Goal: Information Seeking & Learning: Learn about a topic

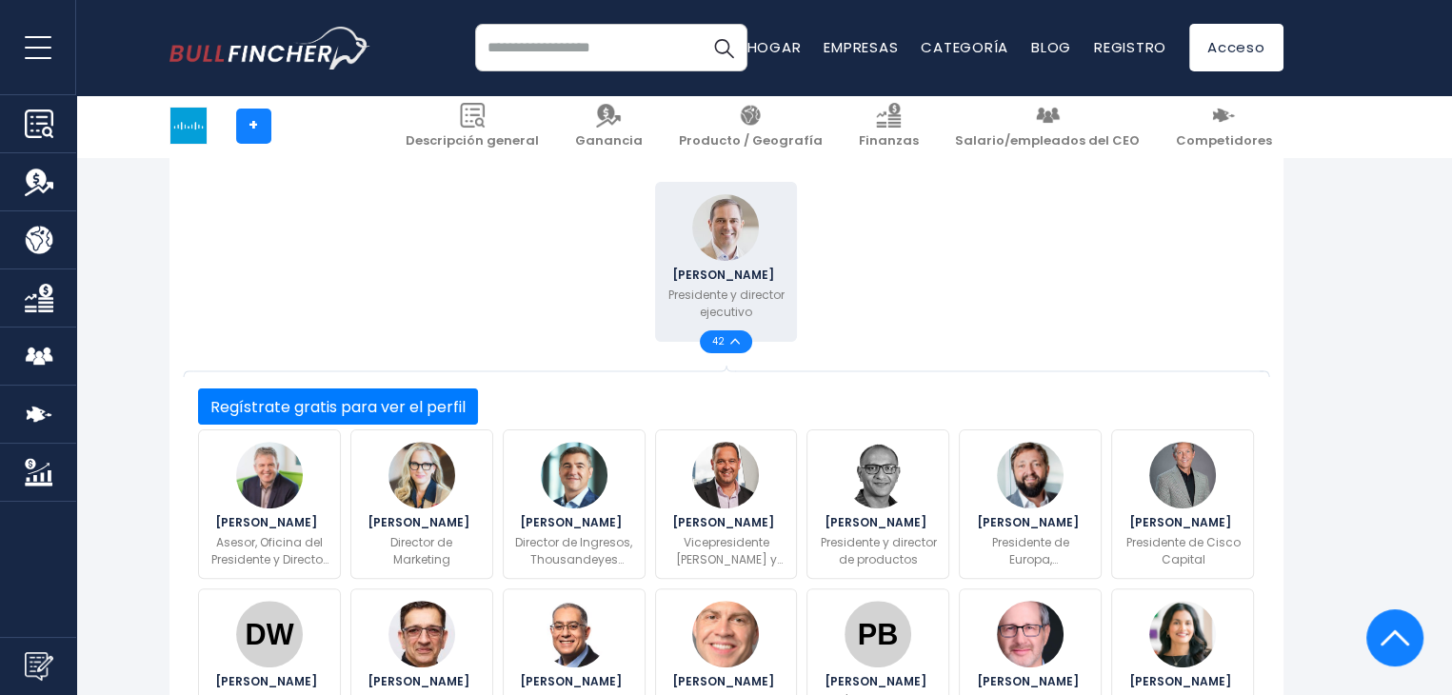
click at [722, 340] on font "42" at bounding box center [718, 341] width 12 height 14
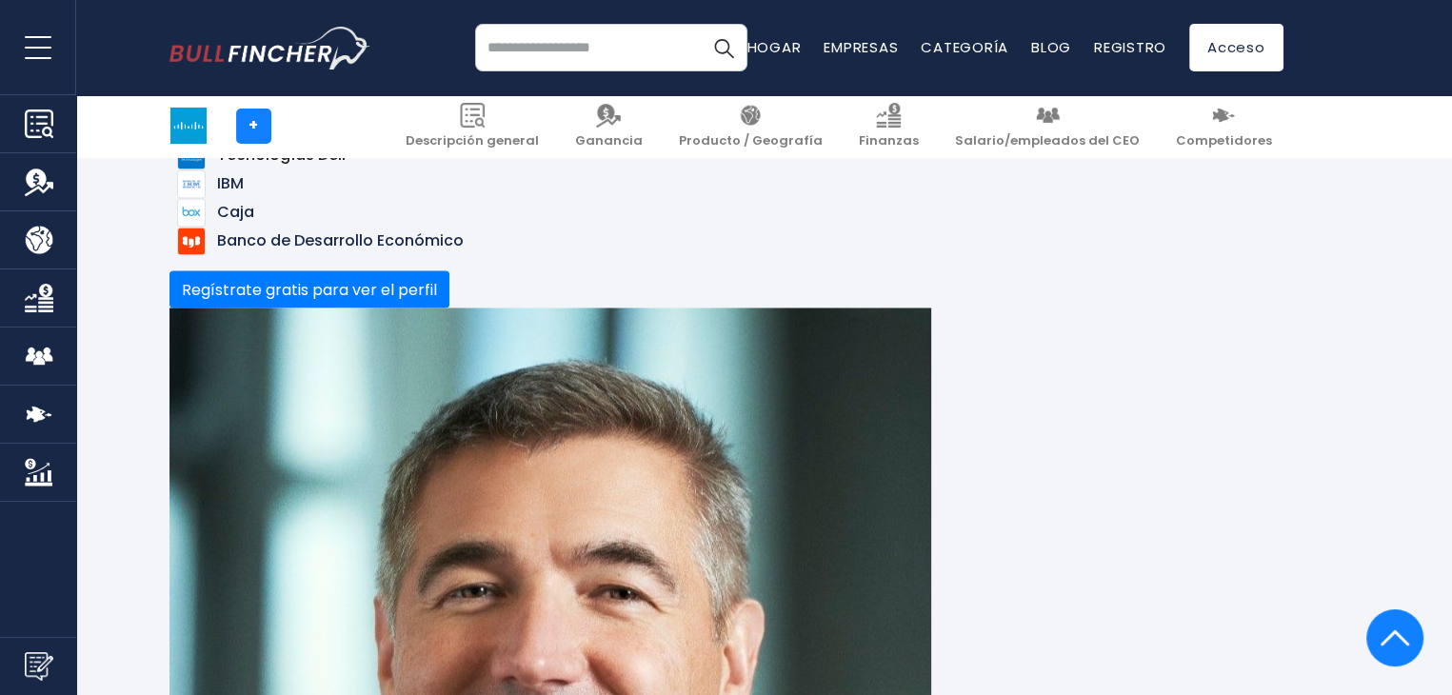
scroll to position [3238, 0]
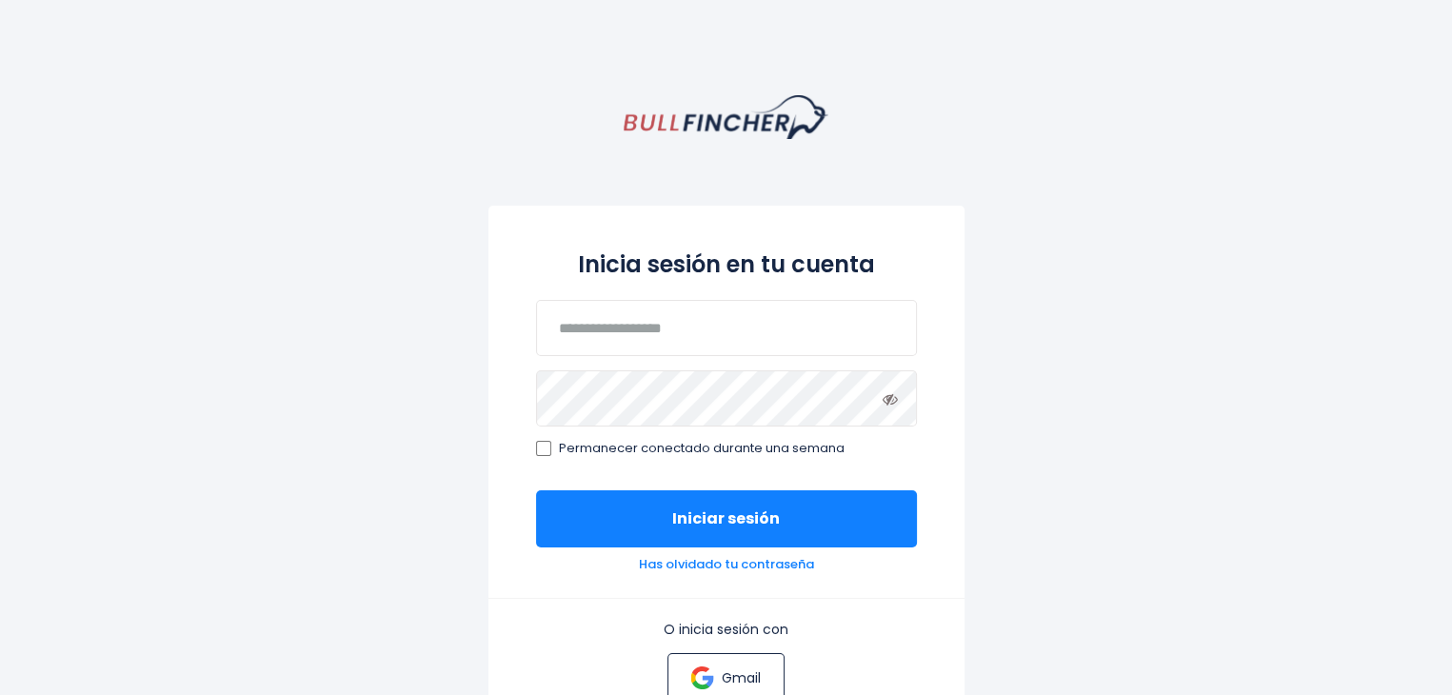
click at [722, 671] on font "Gmail" at bounding box center [741, 678] width 39 height 19
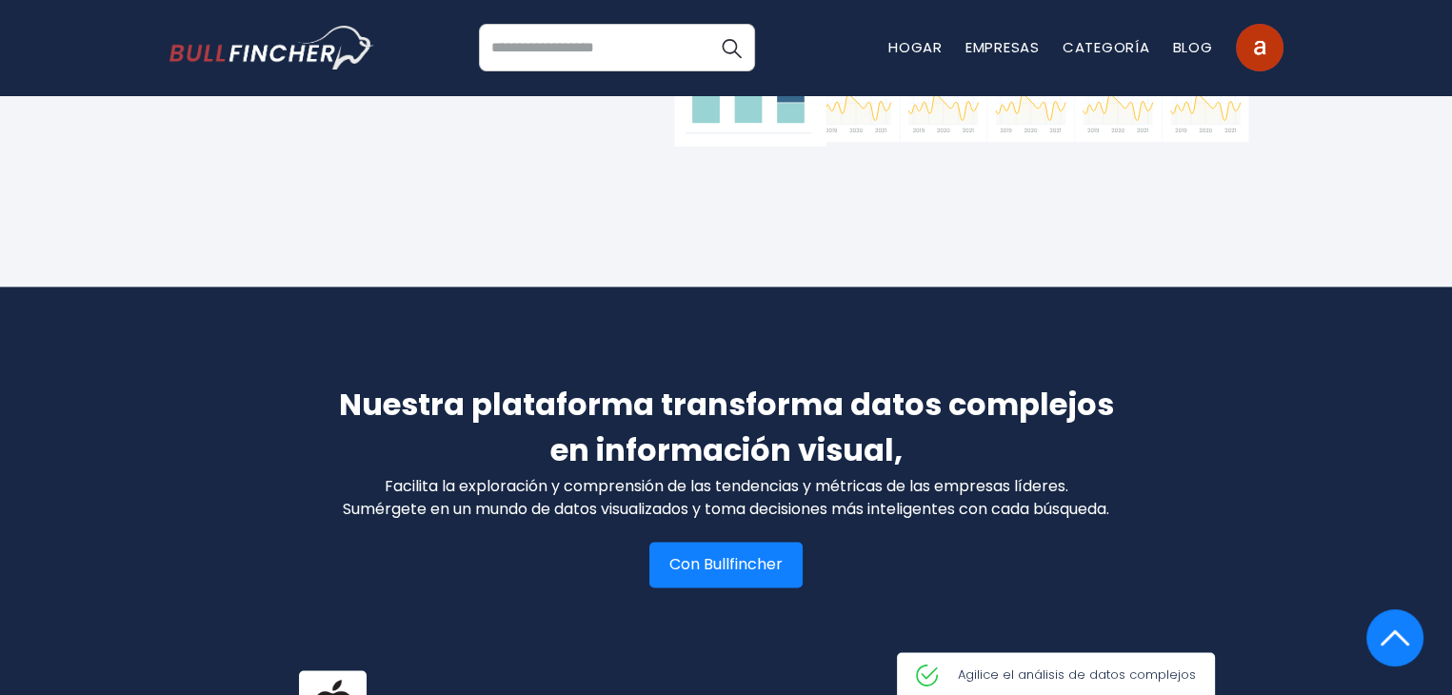
scroll to position [2381, 0]
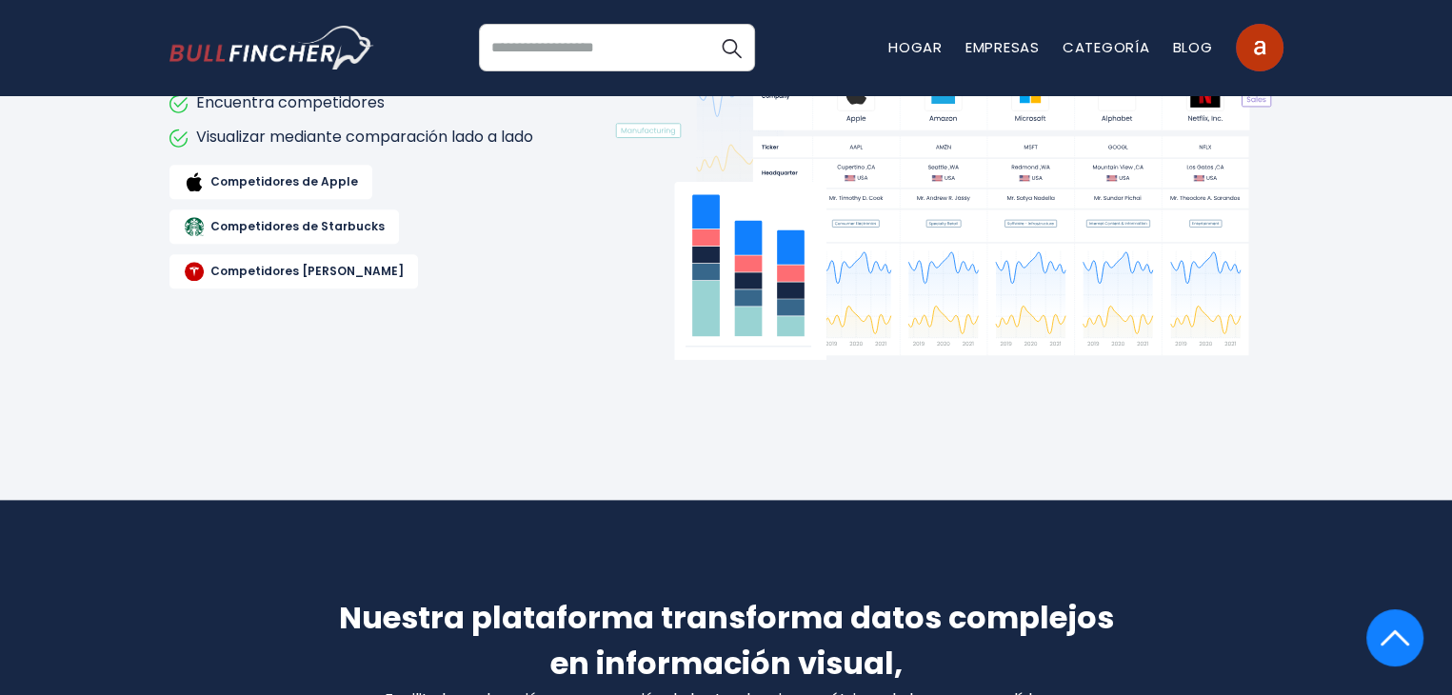
click at [576, 46] on input "search" at bounding box center [617, 48] width 276 height 48
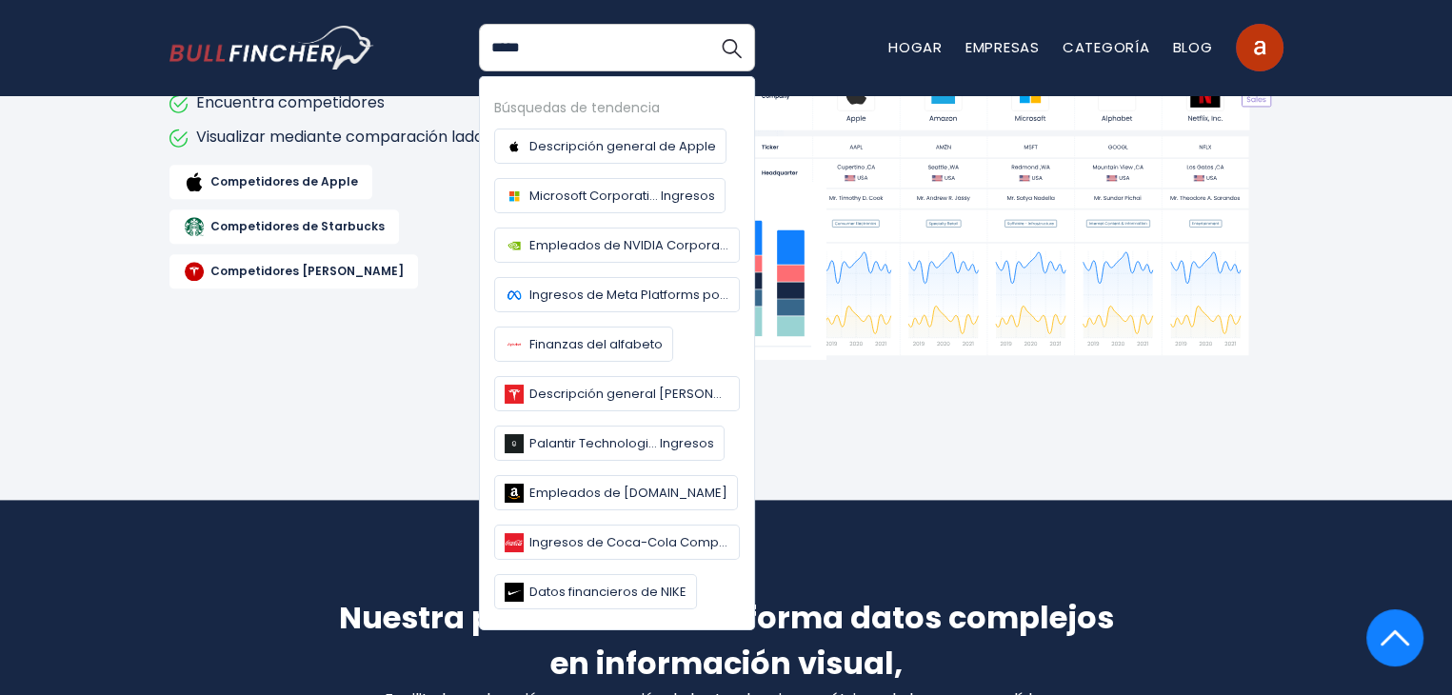
type input "*****"
click at [708, 24] on button "Buscar" at bounding box center [732, 48] width 48 height 48
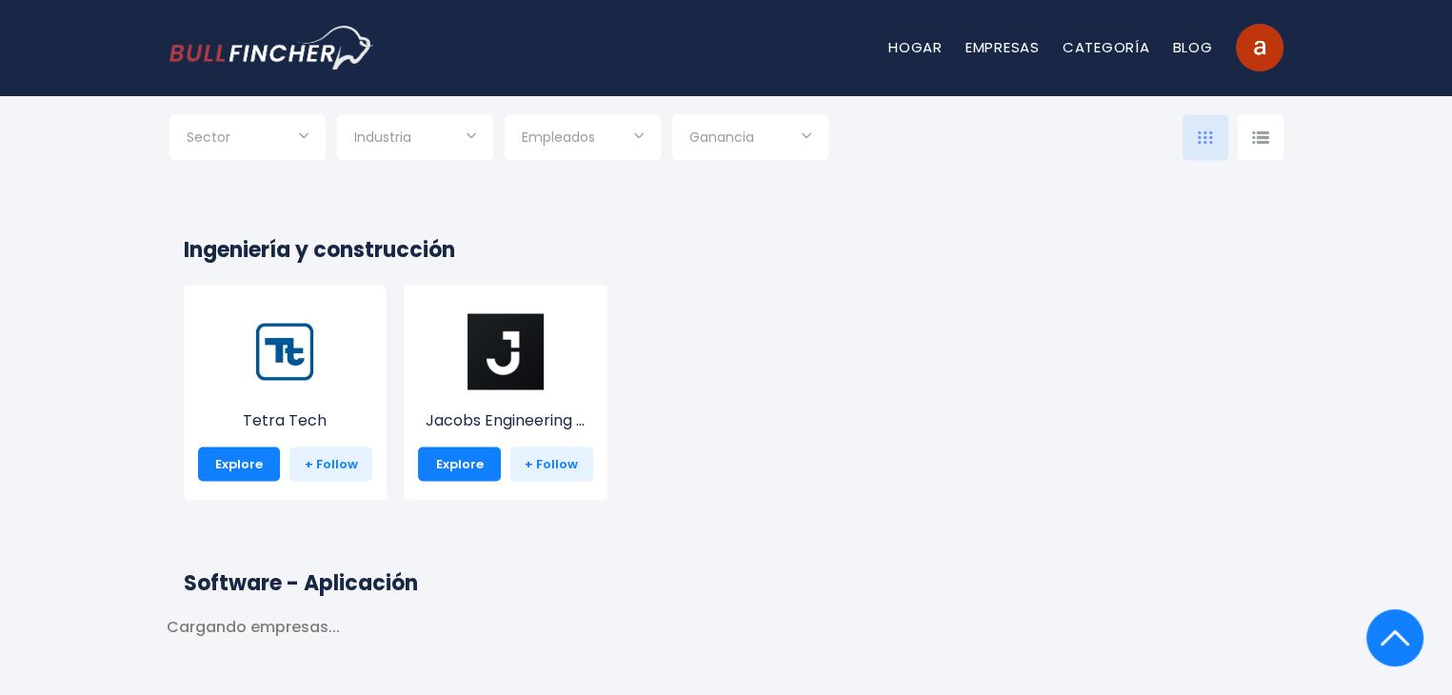
scroll to position [3524, 0]
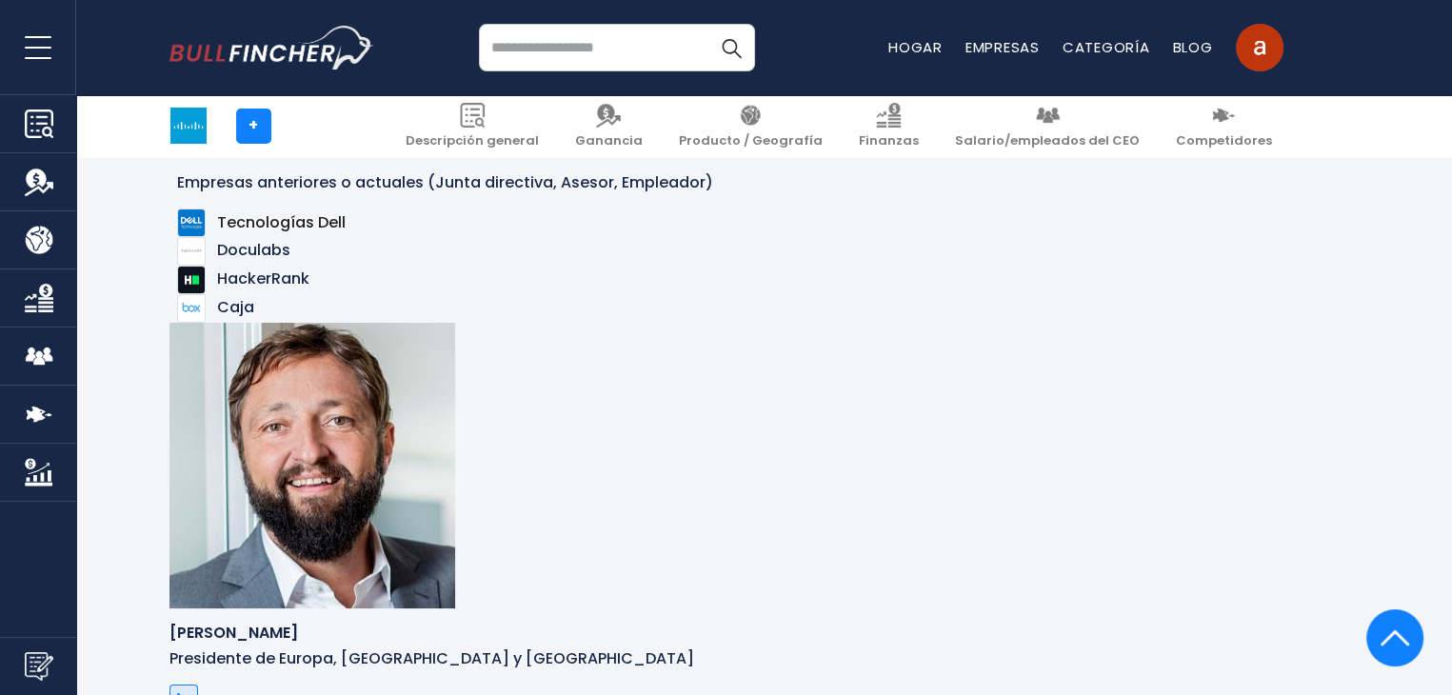
scroll to position [7359, 0]
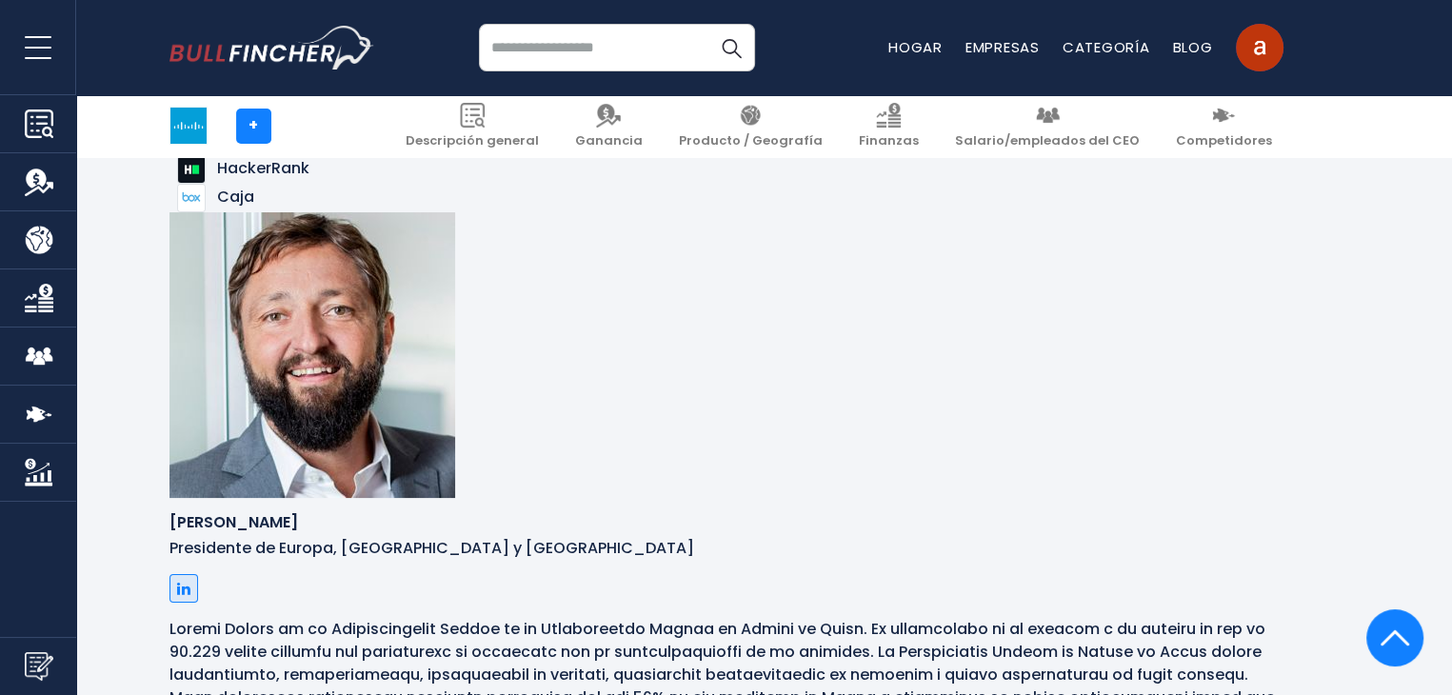
drag, startPoint x: 284, startPoint y: 496, endPoint x: 167, endPoint y: 444, distance: 128.3
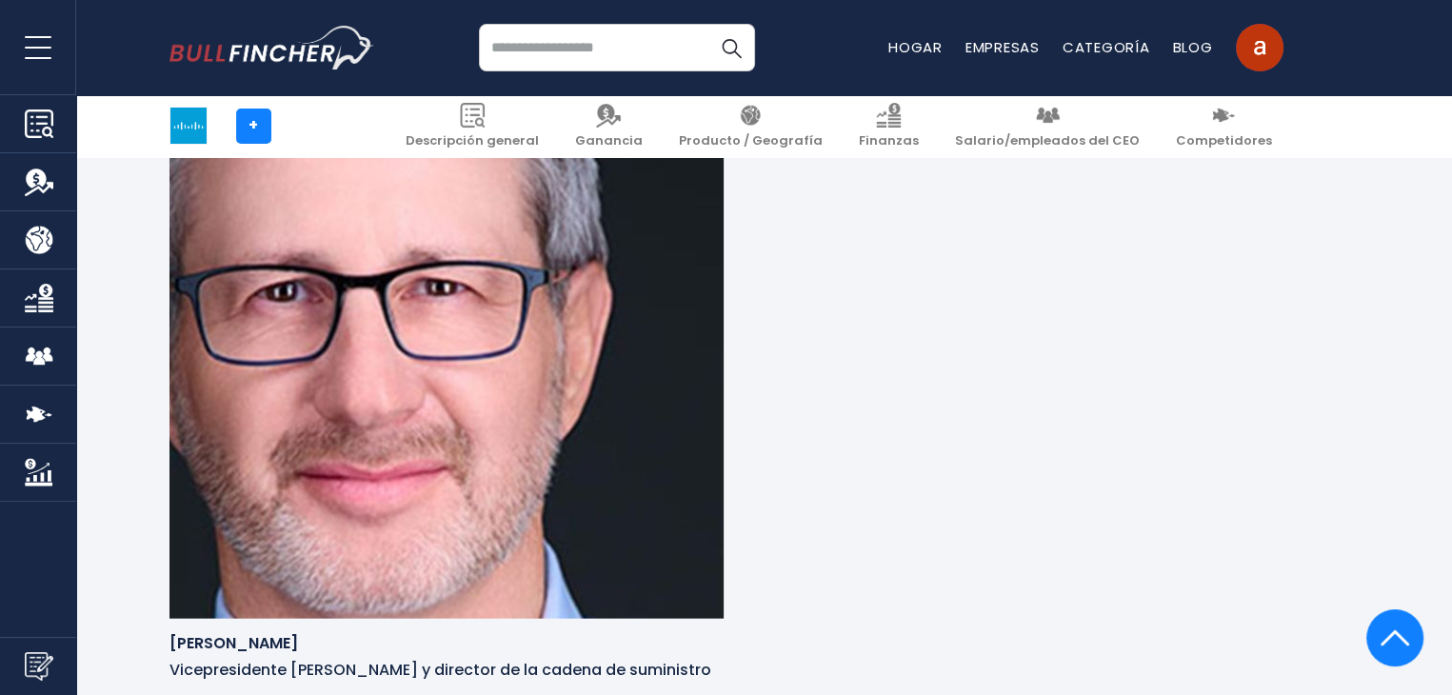
scroll to position [10883, 0]
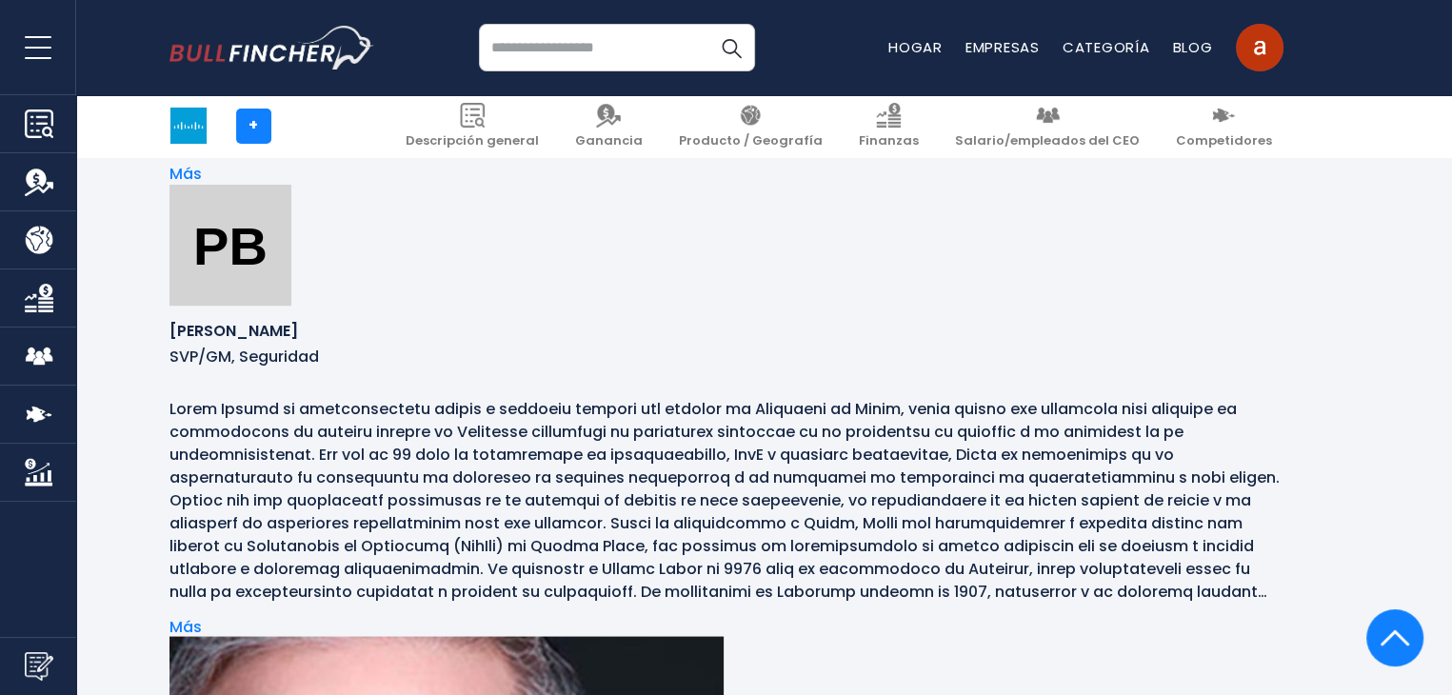
drag, startPoint x: 880, startPoint y: 454, endPoint x: 186, endPoint y: 310, distance: 709.3
copy div "Dev Stahlkopf Vicepresidente ejecutivo y director jurídico Como Asesora Jurídic…"
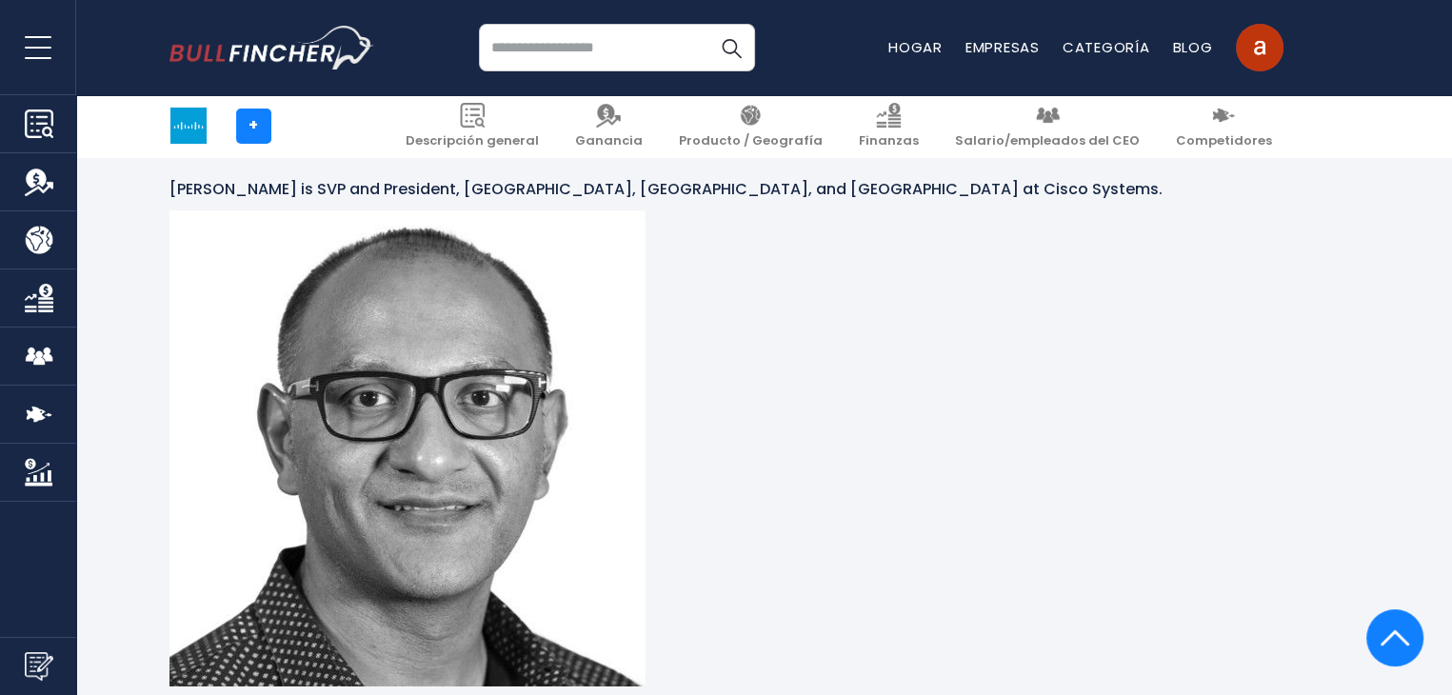
scroll to position [6216, 0]
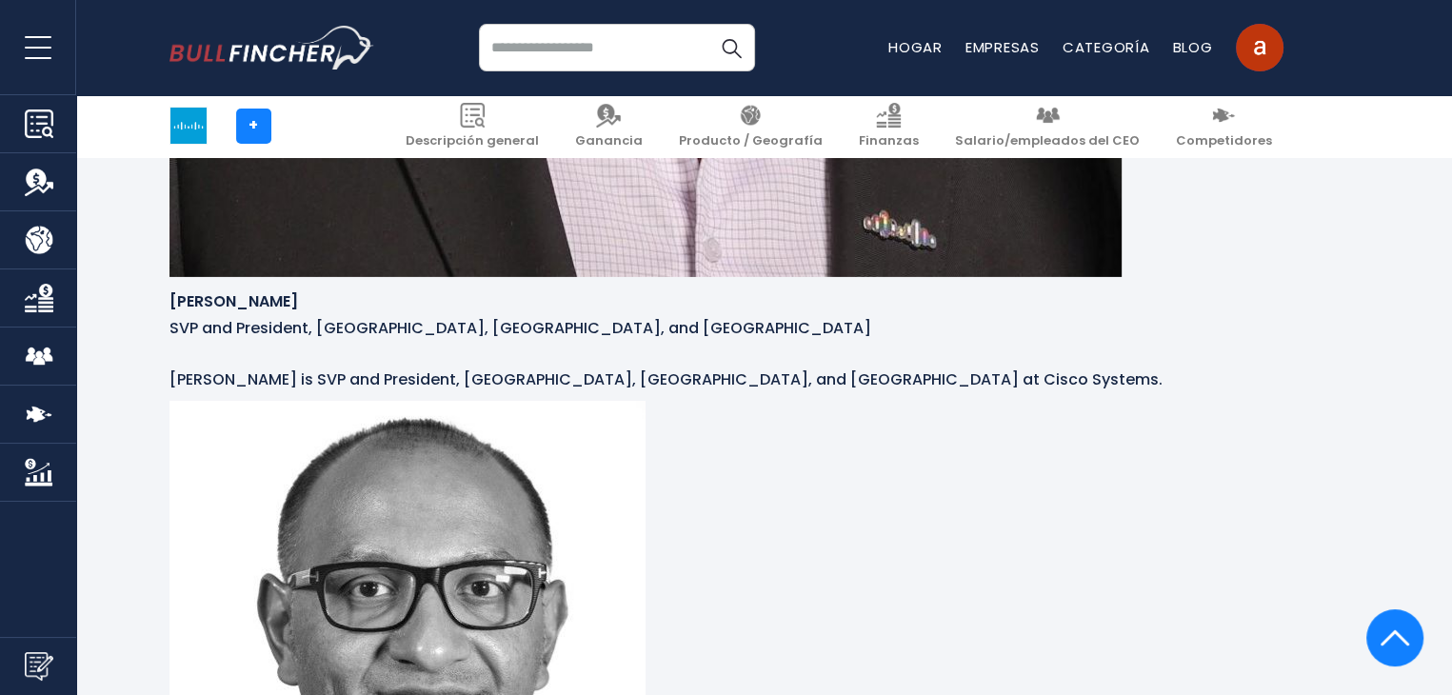
drag, startPoint x: 604, startPoint y: 599, endPoint x: 185, endPoint y: 451, distance: 444.6
copy div "Mark Patterson Vicepresidente Ejecutivo, Director de Estrategia Mark Patterson,…"
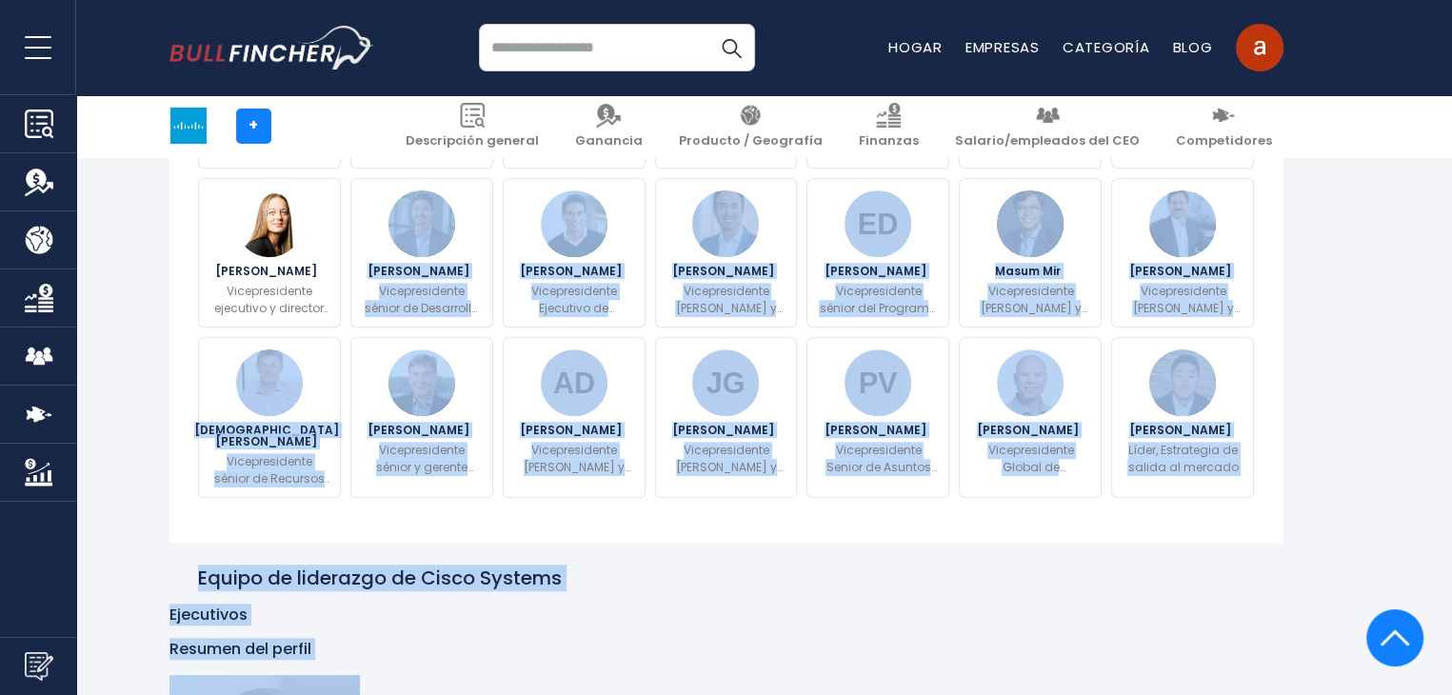
scroll to position [1709, 0]
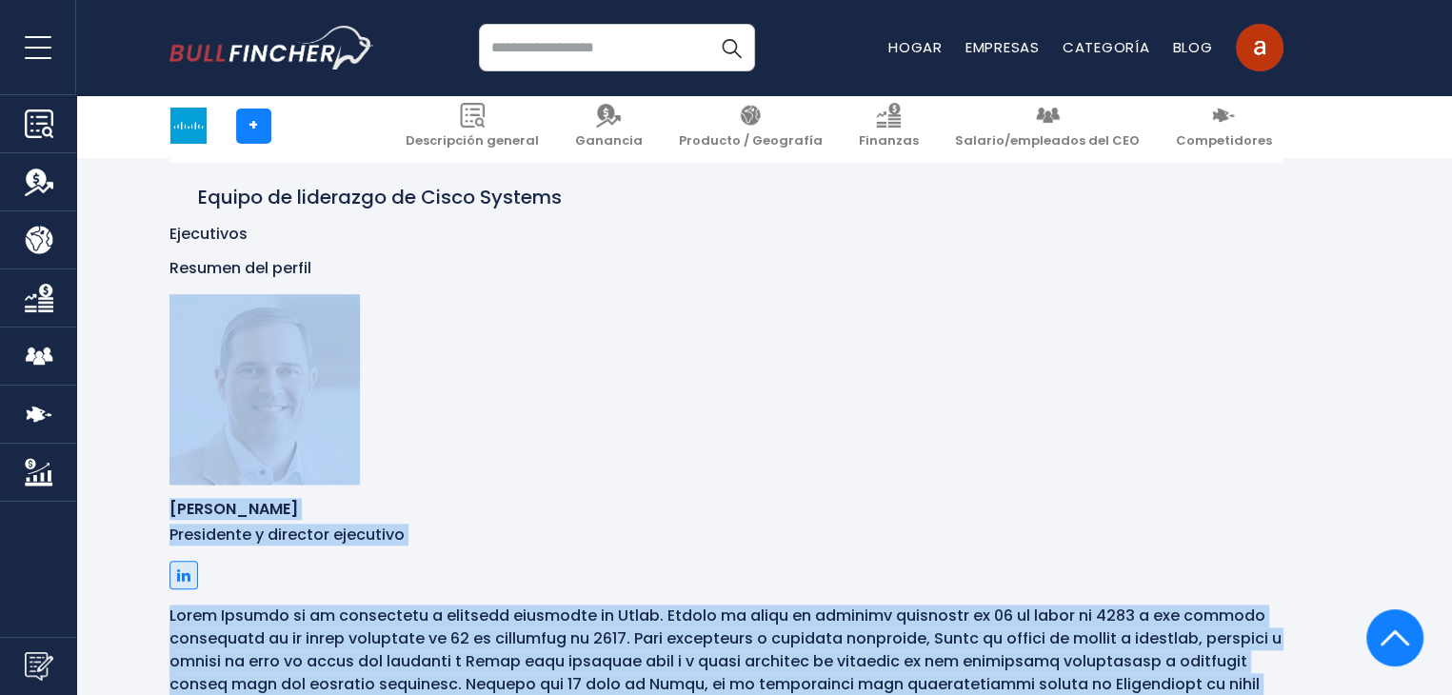
drag, startPoint x: 575, startPoint y: 401, endPoint x: 194, endPoint y: 390, distance: 381.1
copy div "Charles H. Robbins Presidente y director ejecutivo Chuck Robbins es el presiden…"
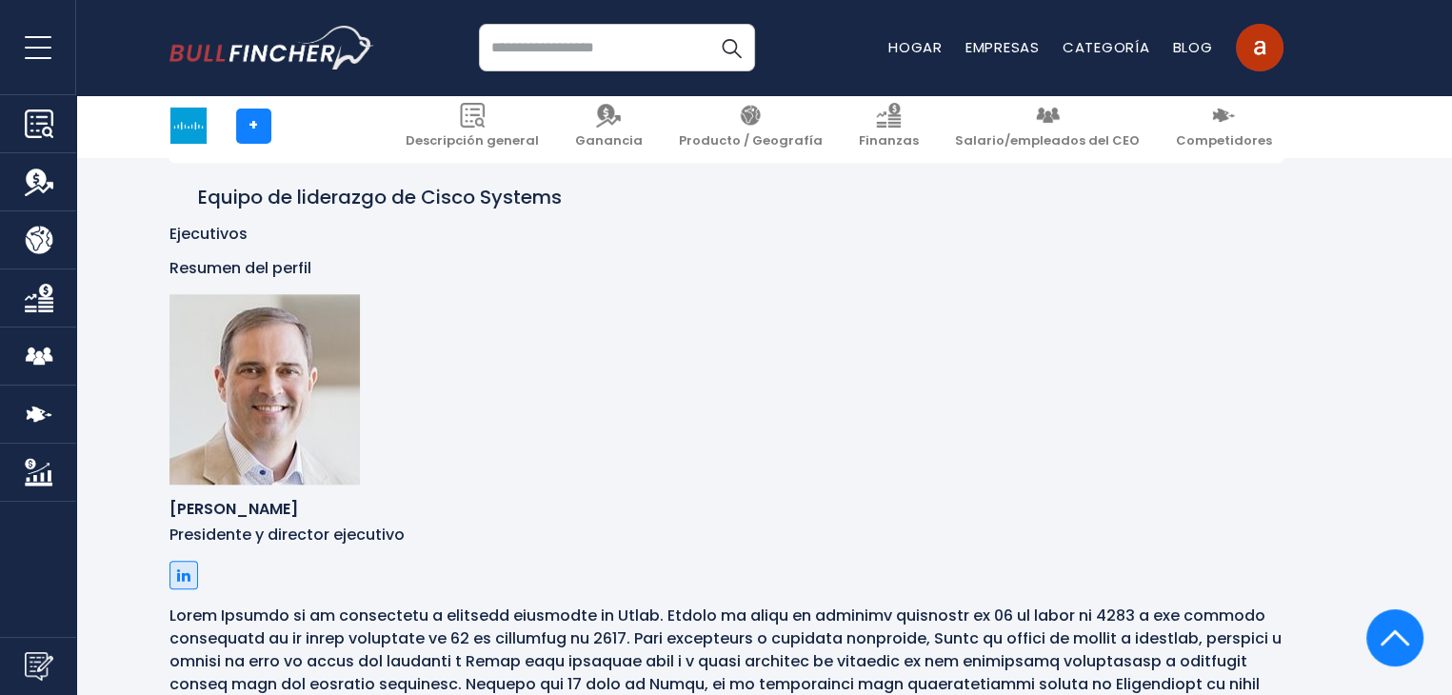
click at [1077, 210] on div "Equipo de liderazgo de Cisco Systems" at bounding box center [727, 186] width 1114 height 47
click at [198, 590] on link at bounding box center [184, 575] width 29 height 29
click at [903, 279] on div "Resumen del perfil" at bounding box center [727, 269] width 1114 height 20
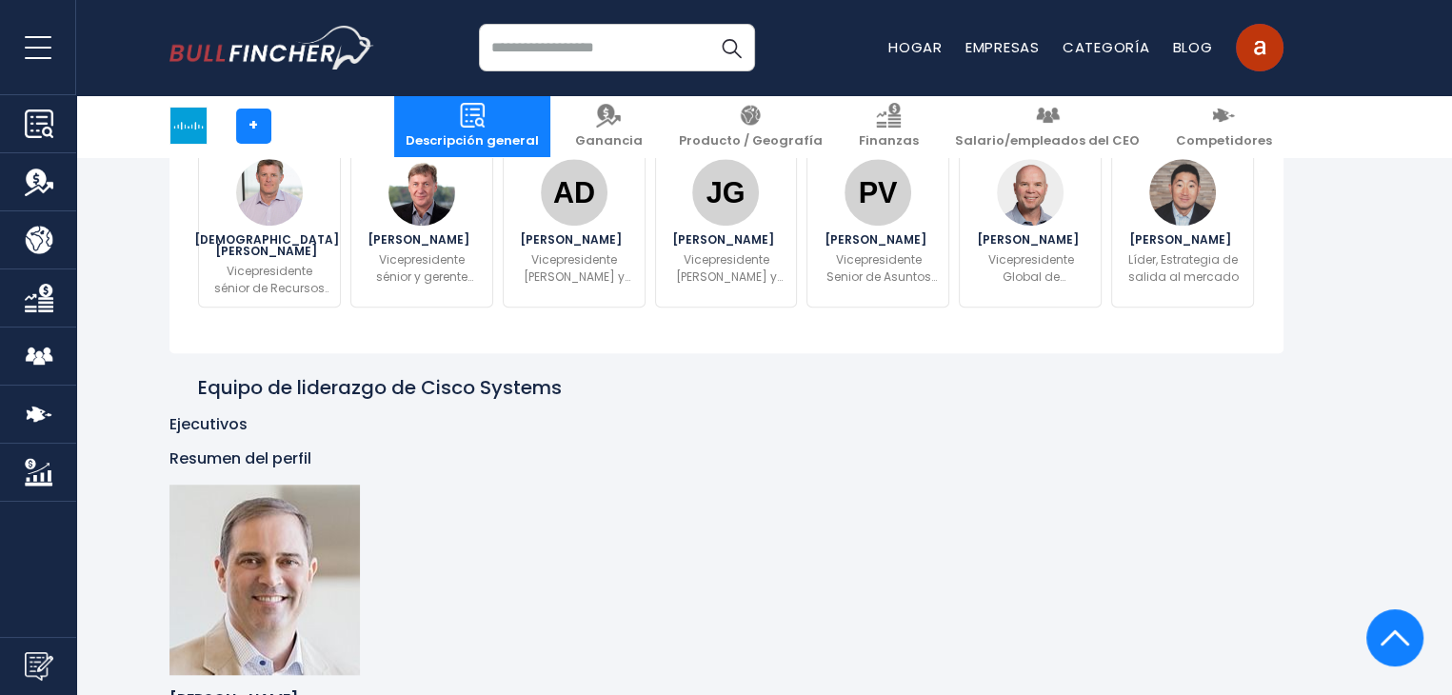
click at [539, 148] on font "Descripción general" at bounding box center [472, 140] width 133 height 18
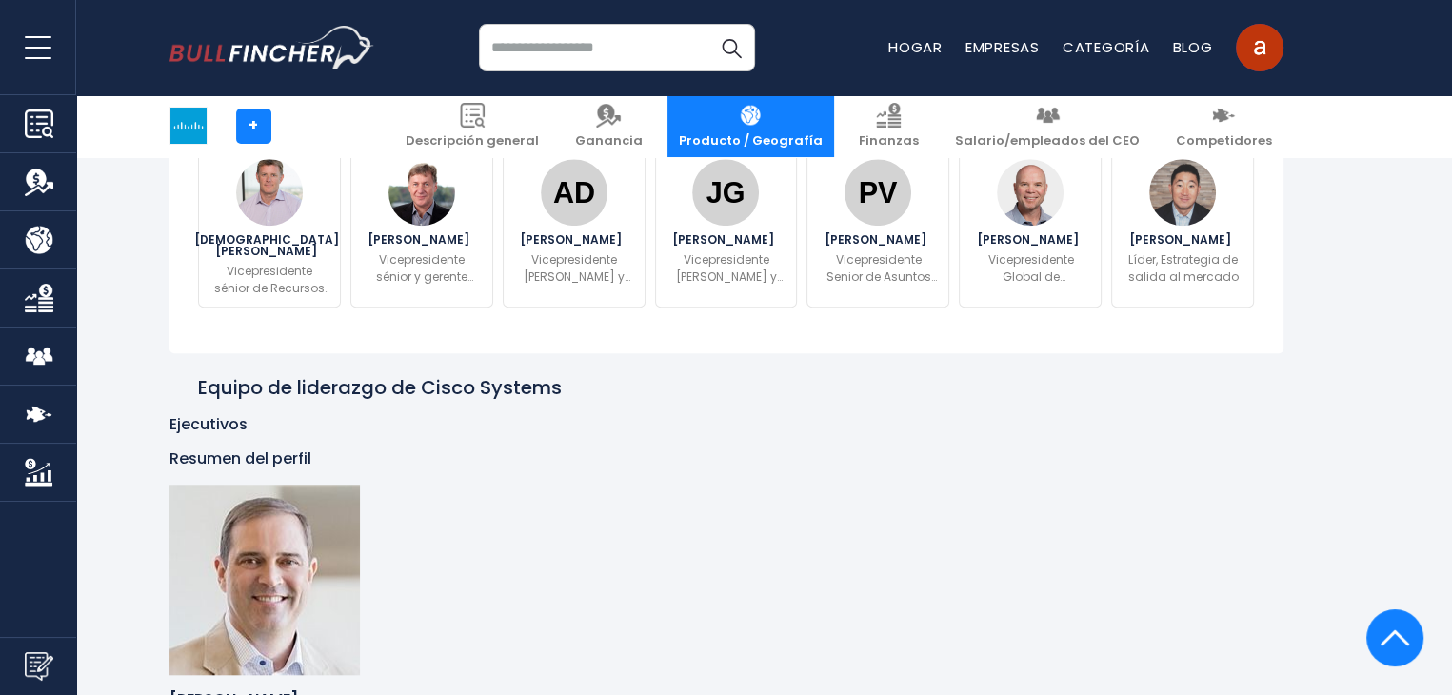
click at [770, 130] on link "Producto / Geografía" at bounding box center [751, 126] width 167 height 62
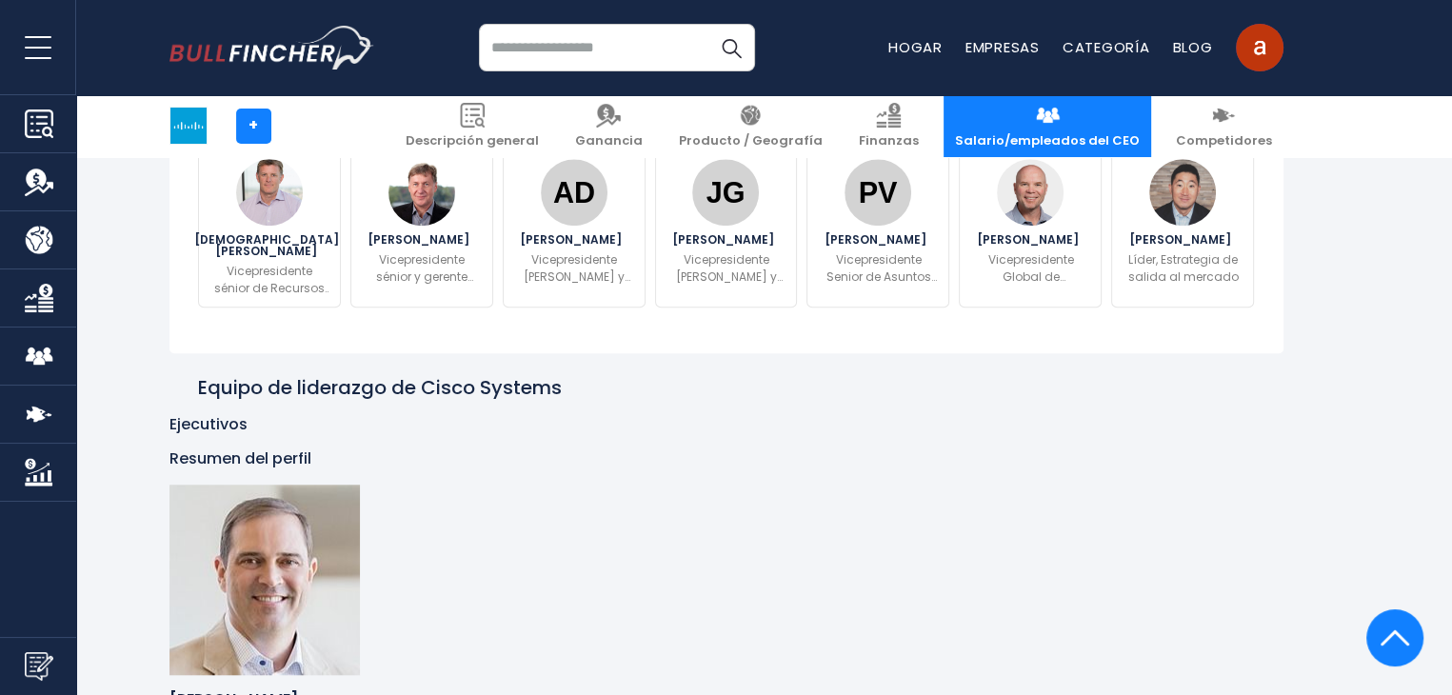
click at [1060, 127] on img at bounding box center [1047, 115] width 25 height 25
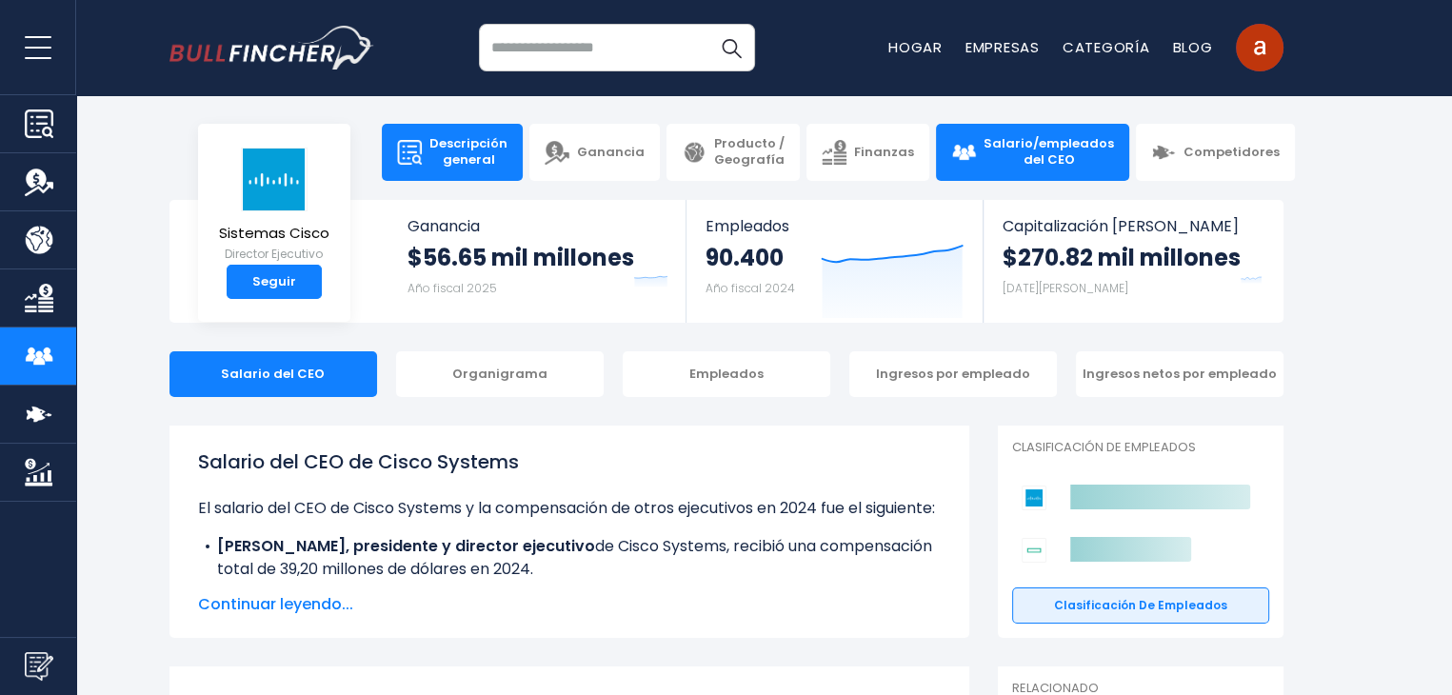
click at [436, 159] on span "Descripción general" at bounding box center [469, 152] width 78 height 32
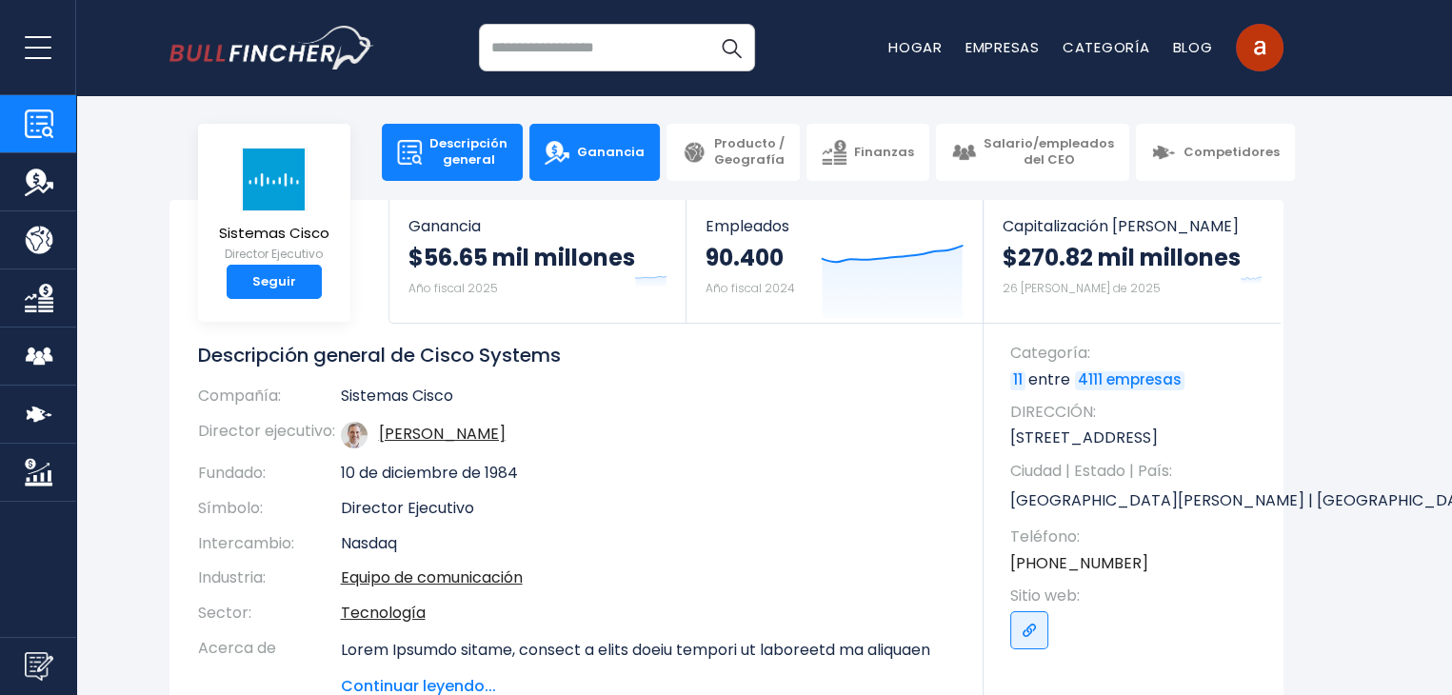
click at [625, 126] on link "Ganancia" at bounding box center [595, 152] width 130 height 57
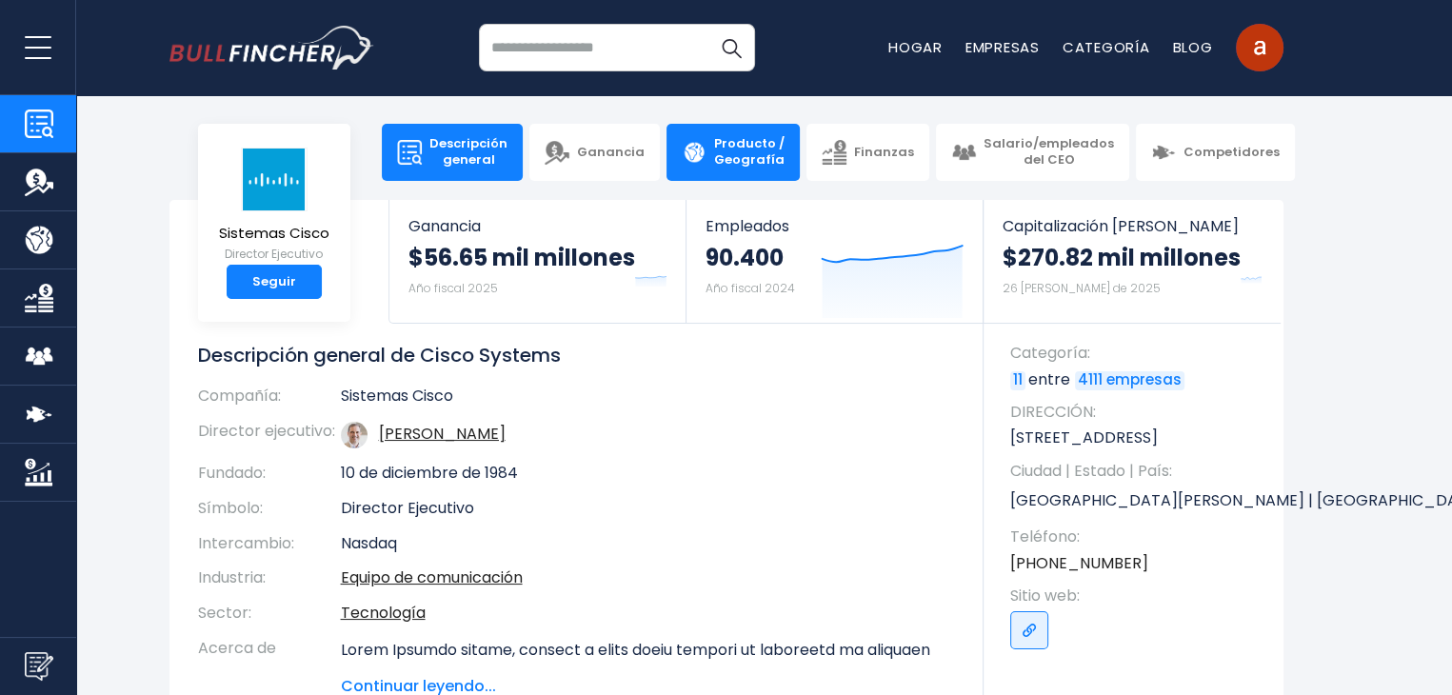
click at [695, 130] on link "Producto / Geografía" at bounding box center [733, 152] width 133 height 57
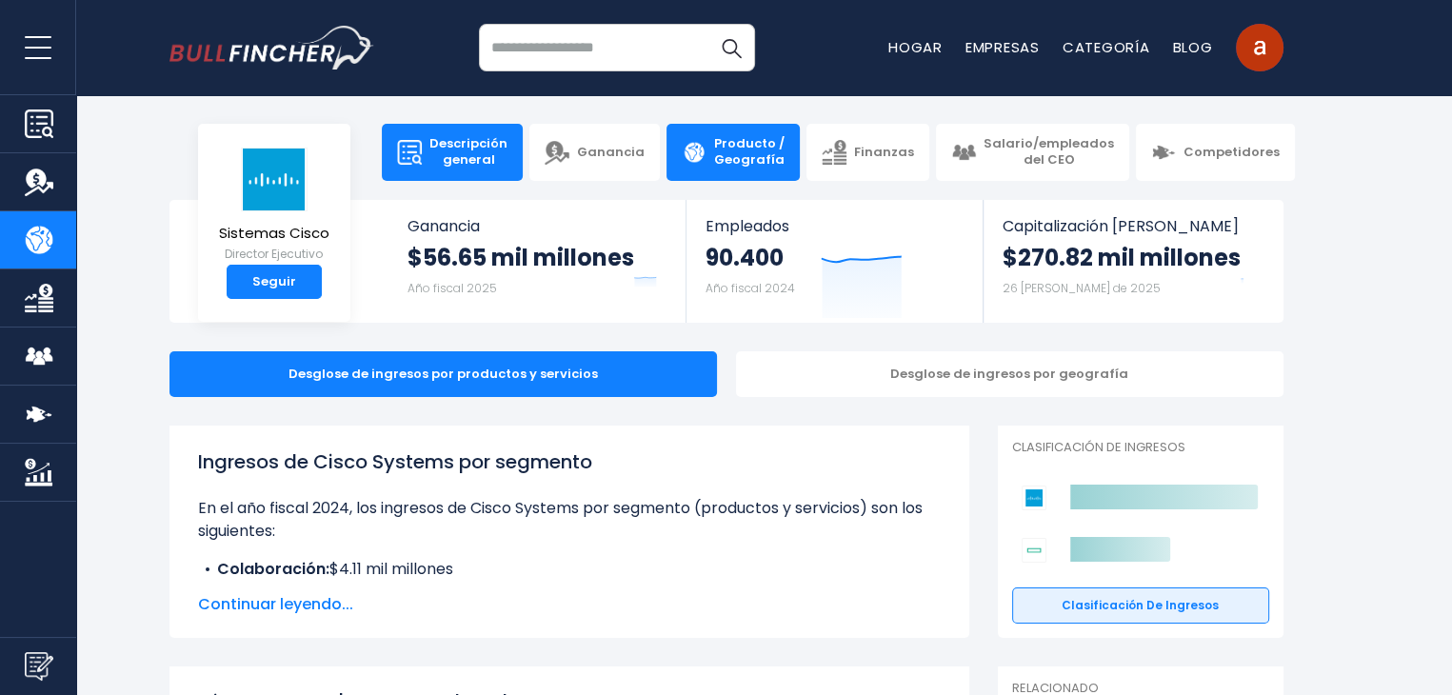
click at [499, 146] on font "Descripción general" at bounding box center [469, 151] width 78 height 34
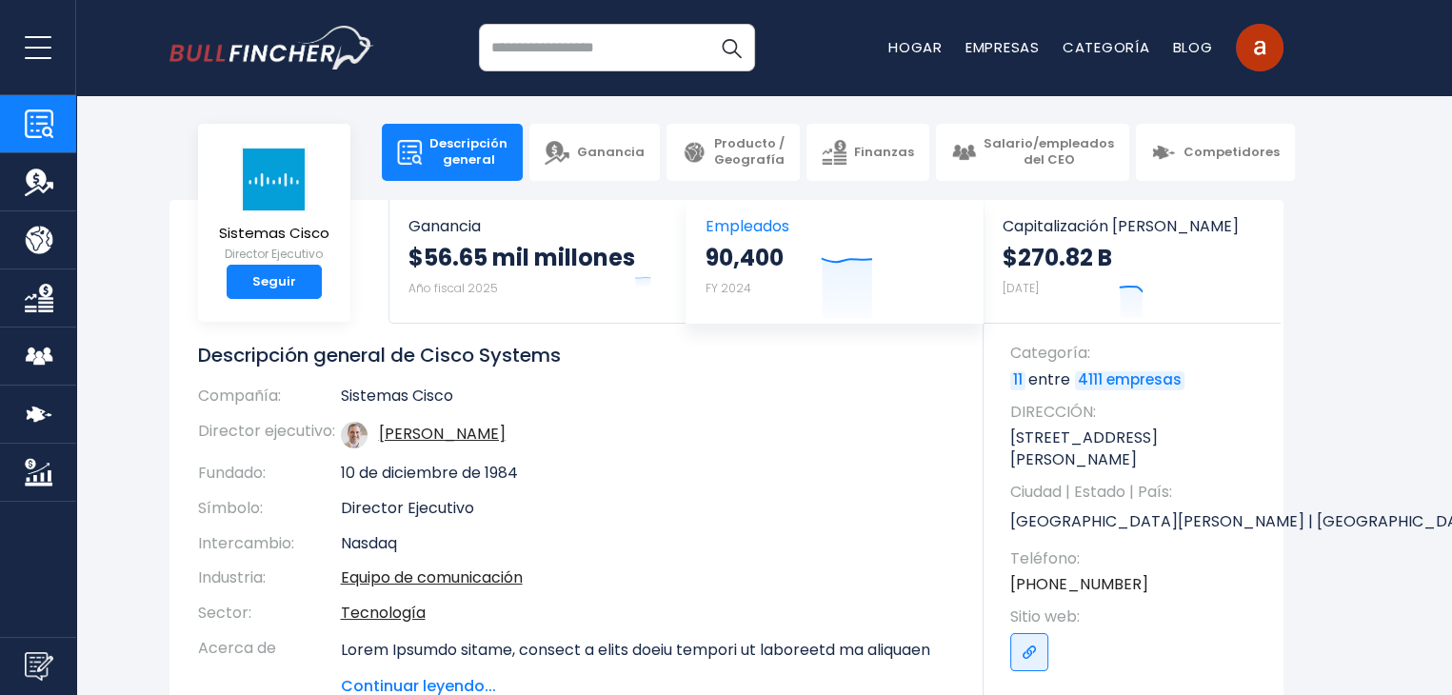
click at [767, 232] on font "Empleados" at bounding box center [748, 226] width 84 height 22
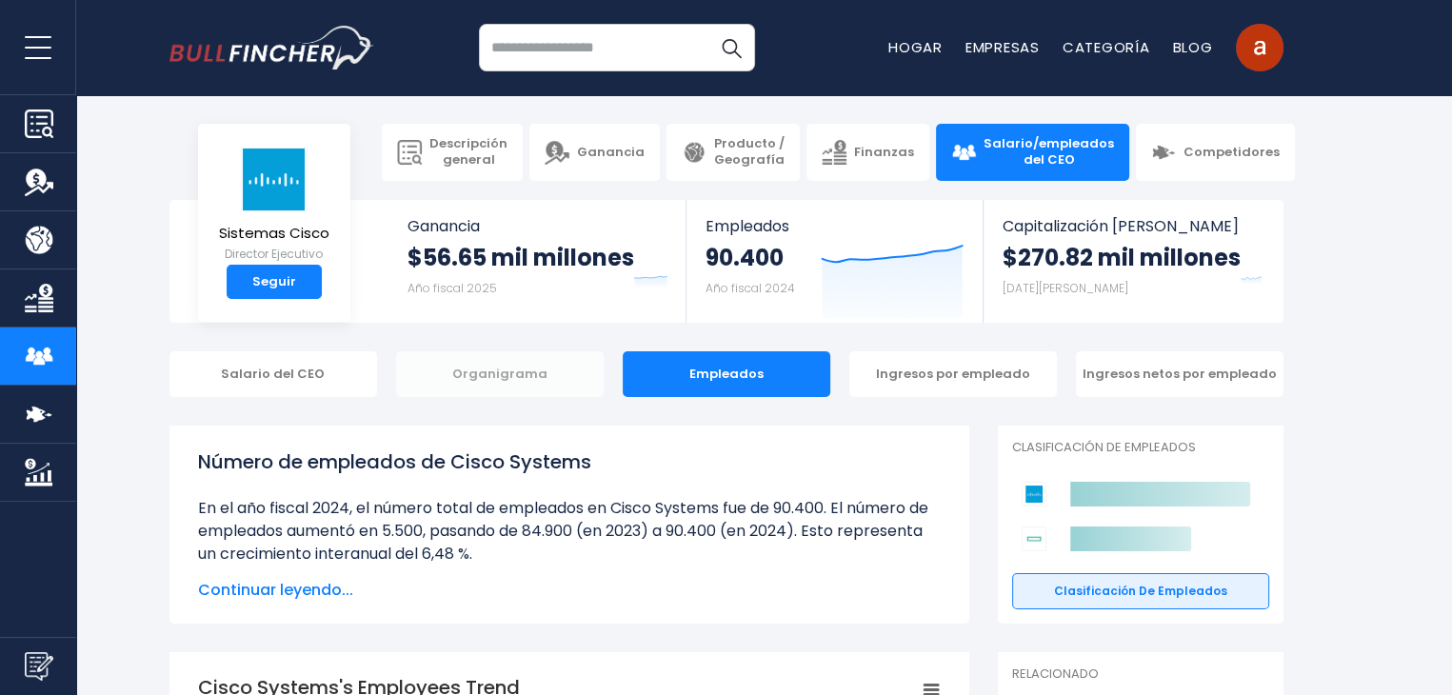
click at [496, 378] on font "Organigrama" at bounding box center [499, 374] width 95 height 18
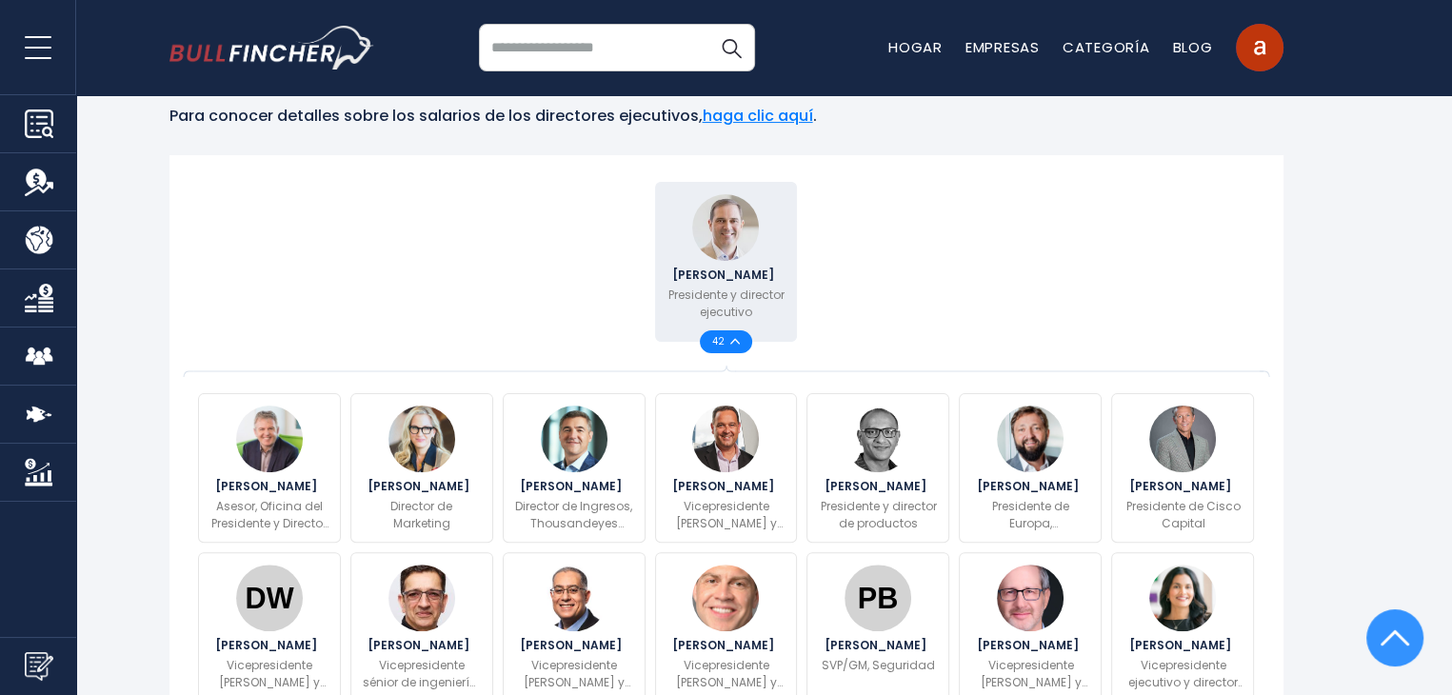
scroll to position [95, 0]
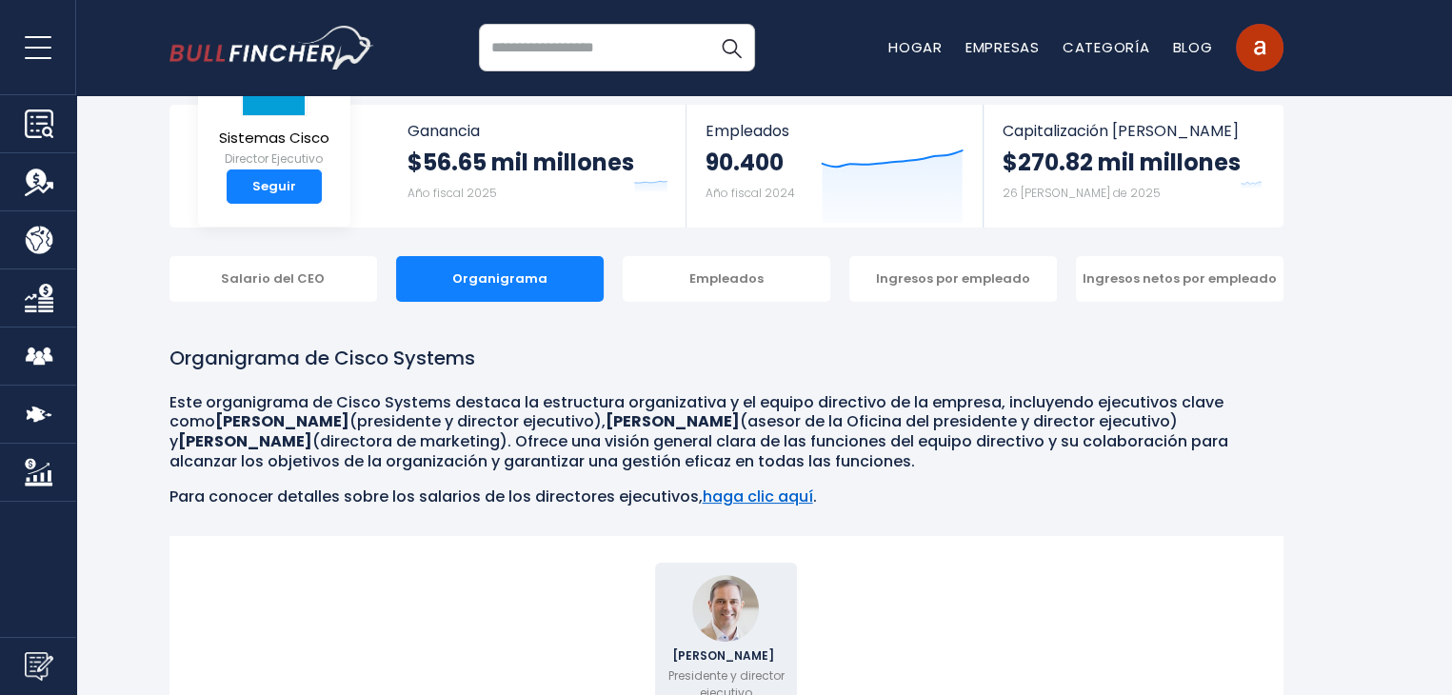
click at [773, 506] on font "haga clic aquí" at bounding box center [758, 497] width 110 height 22
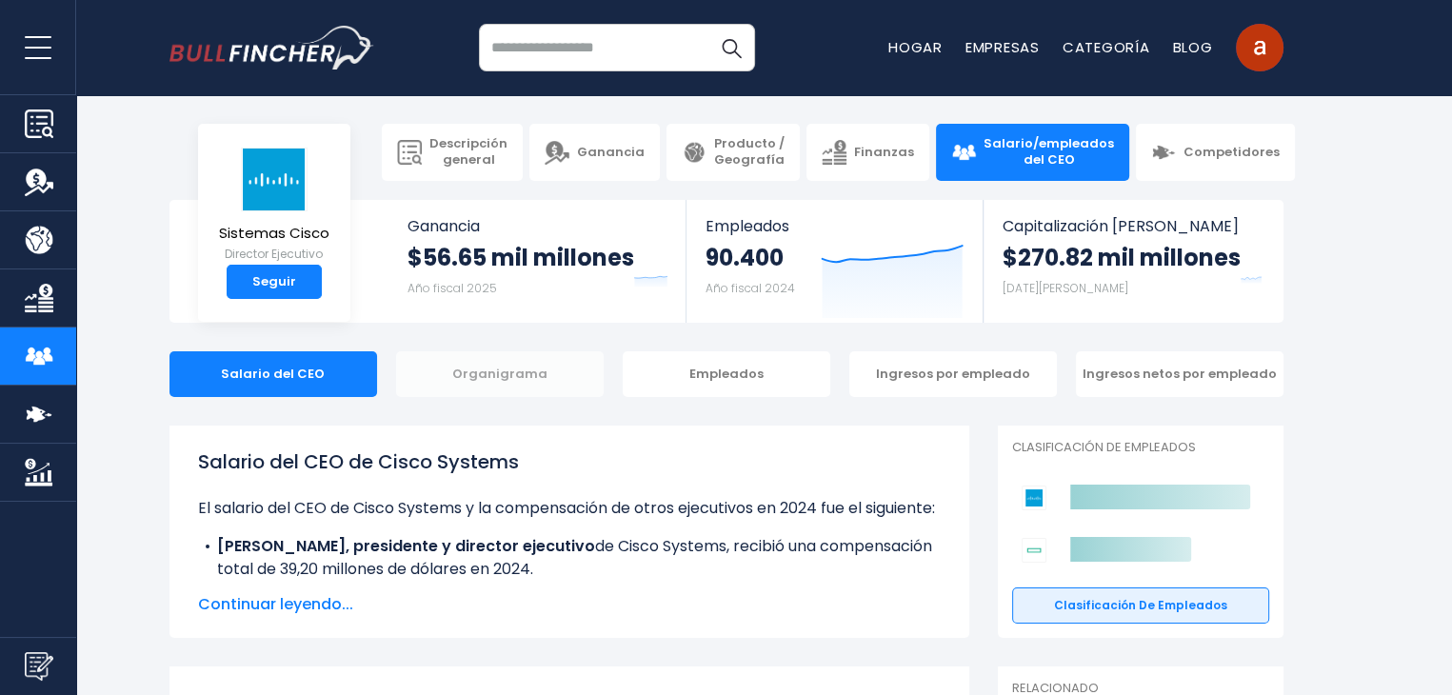
click at [531, 370] on font "Organigrama" at bounding box center [499, 374] width 95 height 18
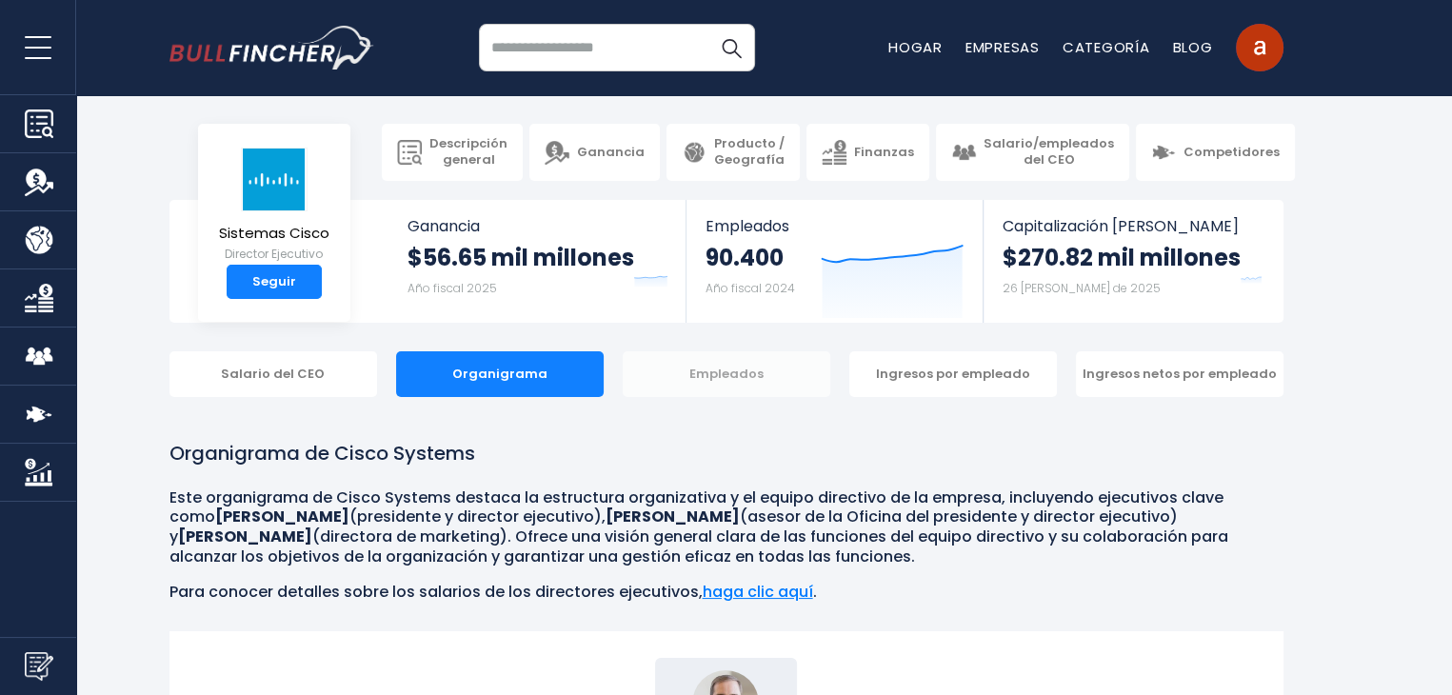
click at [707, 375] on font "Empleados" at bounding box center [727, 374] width 74 height 18
